Goal: Find specific fact: Find specific fact

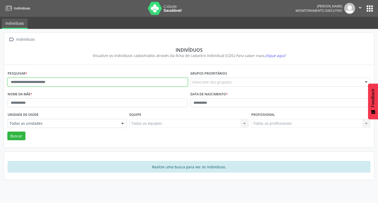
click at [50, 84] on input "text" at bounding box center [98, 82] width 180 height 9
type input "**********"
click at [7, 131] on button "Buscar" at bounding box center [16, 135] width 18 height 9
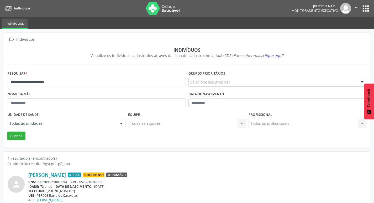
drag, startPoint x: 38, startPoint y: 180, endPoint x: 71, endPoint y: 183, distance: 33.9
click at [71, 183] on div "CNS: 700 5093 6508 8054 CPF: 057.288.942-91" at bounding box center [197, 181] width 338 height 4
copy div "700 5093 6508 8054"
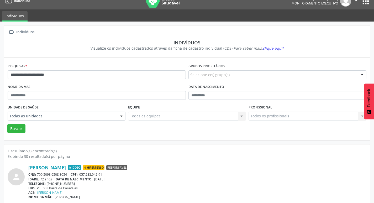
scroll to position [11, 0]
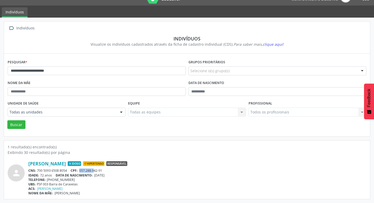
drag, startPoint x: 81, startPoint y: 170, endPoint x: 95, endPoint y: 170, distance: 13.9
click at [95, 170] on span "057.288.942-91" at bounding box center [90, 170] width 23 height 4
click at [105, 170] on div "CNS: 700 5093 6508 8054 CPF: 057.288.942-91" at bounding box center [197, 170] width 338 height 4
drag, startPoint x: 81, startPoint y: 171, endPoint x: 104, endPoint y: 171, distance: 23.1
click at [104, 171] on div "CNS: 700 5093 6508 8054 CPF: 057.288.942-91" at bounding box center [197, 170] width 338 height 4
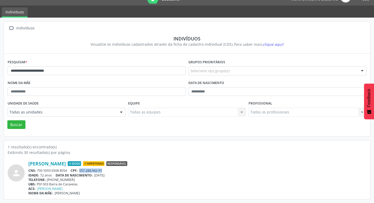
copy span "057.288.942-91"
